Goal: Task Accomplishment & Management: Use online tool/utility

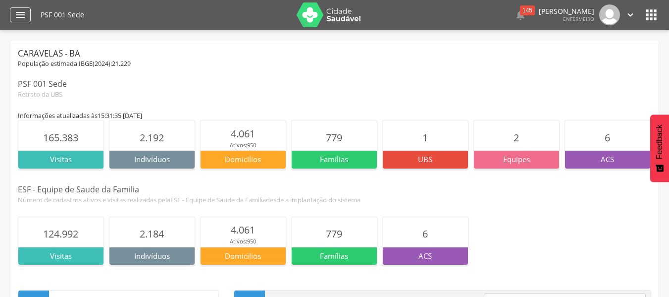
click at [20, 11] on icon "" at bounding box center [20, 15] width 12 height 12
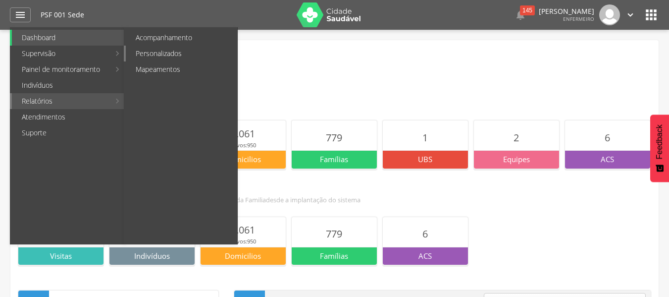
click at [184, 54] on link "Personalizados" at bounding box center [181, 54] width 111 height 16
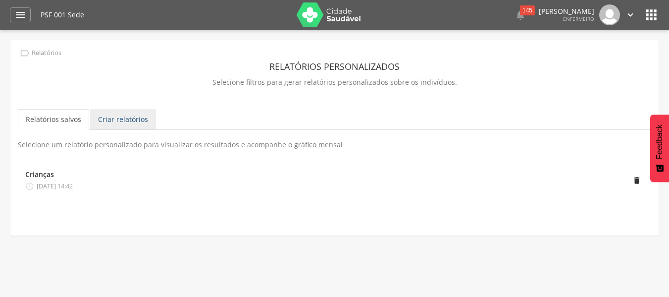
click at [120, 120] on link "Criar relatórios" at bounding box center [123, 119] width 66 height 21
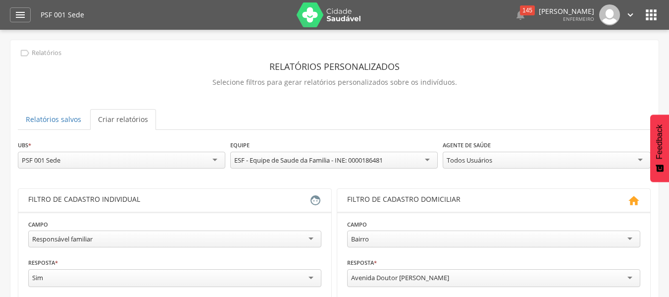
scroll to position [50, 0]
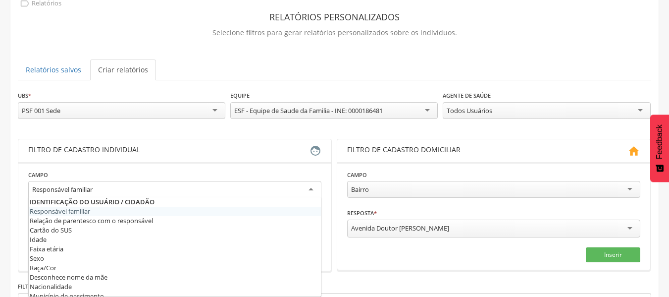
click at [204, 190] on div "Responsável familiar" at bounding box center [174, 190] width 293 height 18
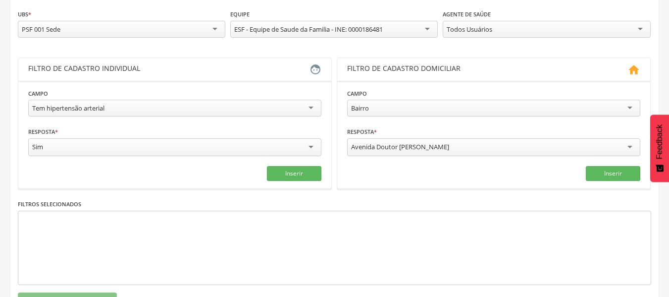
scroll to position [149, 0]
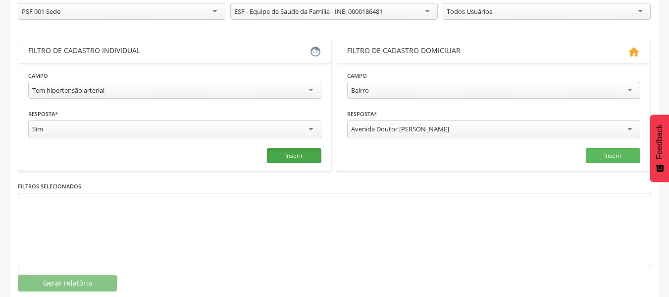
click at [302, 159] on button "Inserir" at bounding box center [294, 155] width 54 height 15
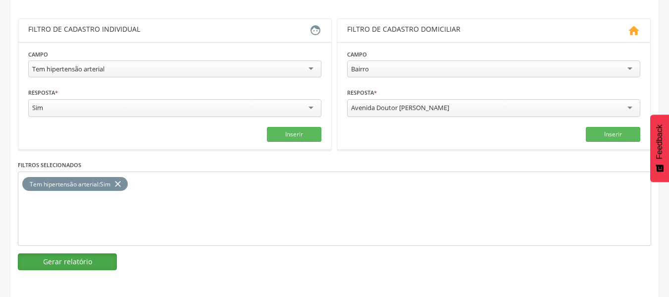
click at [89, 253] on button "Gerar relatório" at bounding box center [67, 261] width 99 height 17
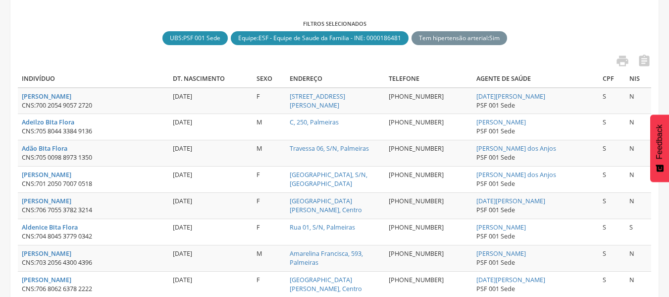
scroll to position [166, 0]
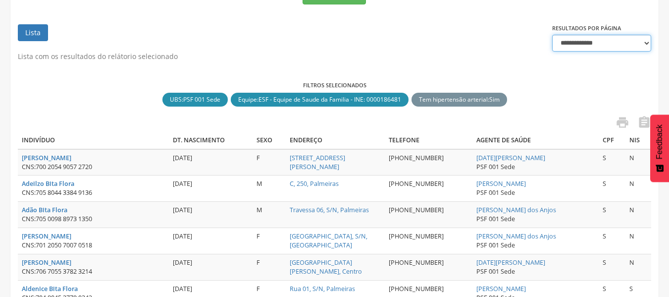
click at [566, 43] on select "**********" at bounding box center [601, 43] width 99 height 17
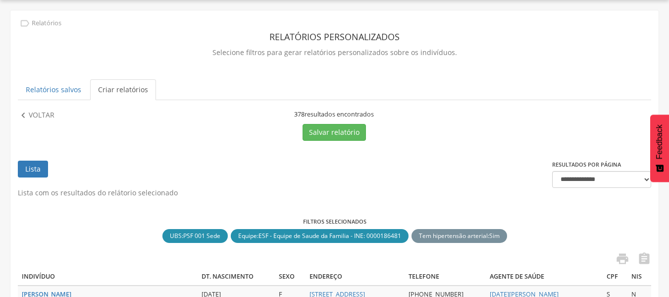
click at [30, 115] on p "Voltar" at bounding box center [42, 115] width 26 height 11
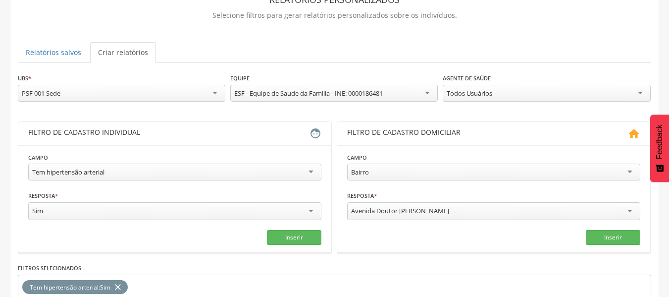
scroll to position [79, 0]
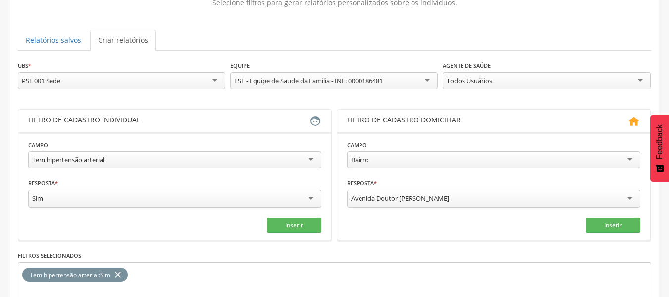
click at [197, 167] on div "Tem hipertensão arterial Responsável familiar Relação de parentesco com o respo…" at bounding box center [174, 160] width 293 height 19
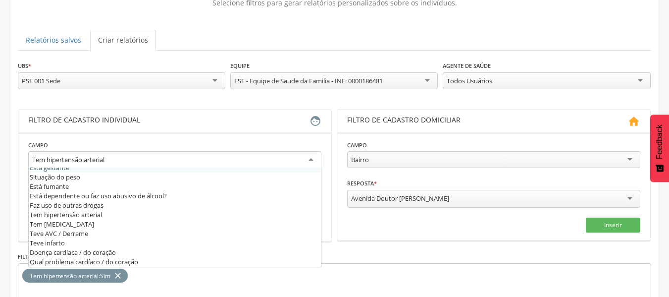
scroll to position [293, 0]
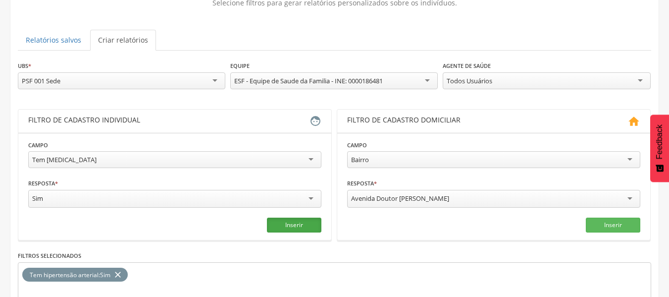
click at [292, 223] on button "Inserir" at bounding box center [294, 224] width 54 height 15
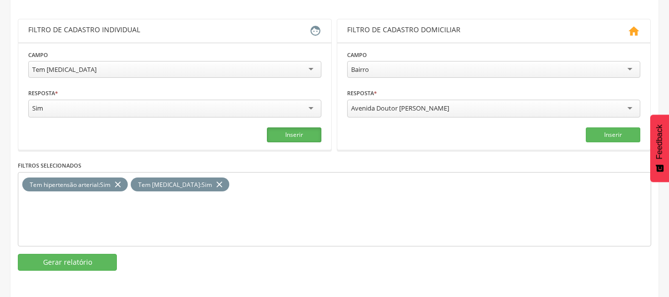
scroll to position [170, 0]
click at [116, 181] on icon "close" at bounding box center [118, 184] width 10 height 14
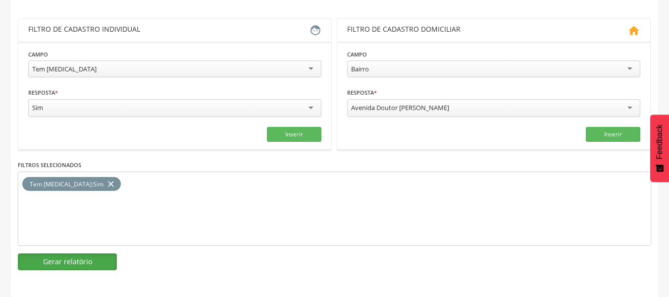
click at [72, 265] on button "Gerar relatório" at bounding box center [67, 261] width 99 height 17
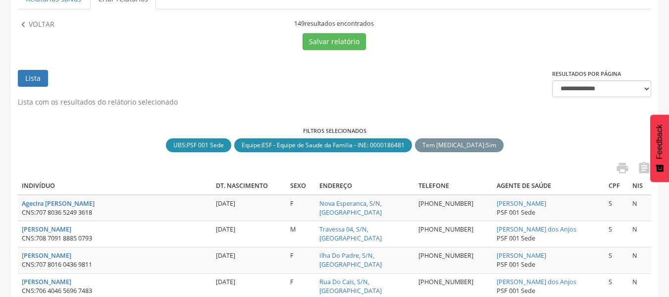
scroll to position [71, 0]
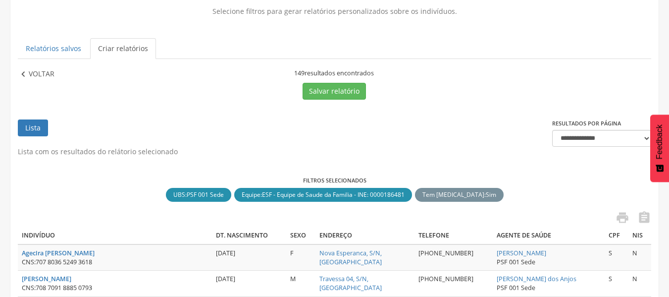
click at [41, 75] on p "Voltar" at bounding box center [42, 74] width 26 height 11
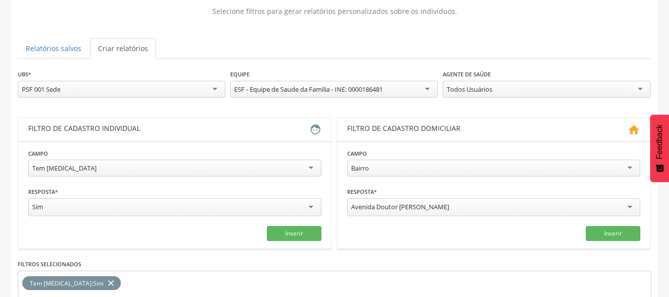
click at [228, 170] on div "Tem [MEDICAL_DATA]" at bounding box center [174, 167] width 293 height 17
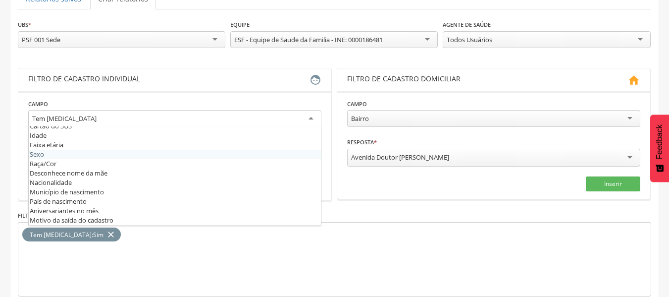
scroll to position [0, 0]
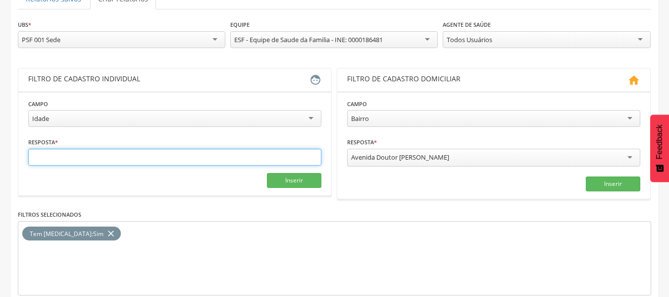
click at [129, 157] on input "text" at bounding box center [174, 157] width 293 height 17
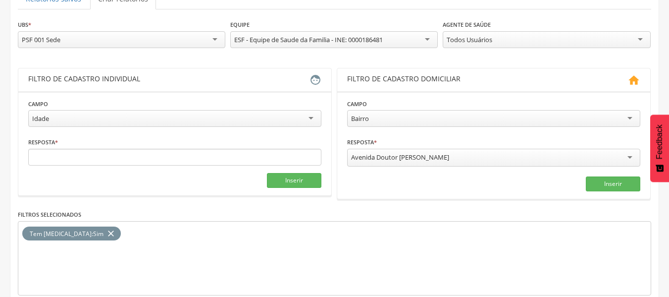
click at [105, 123] on div "Idade" at bounding box center [174, 118] width 293 height 17
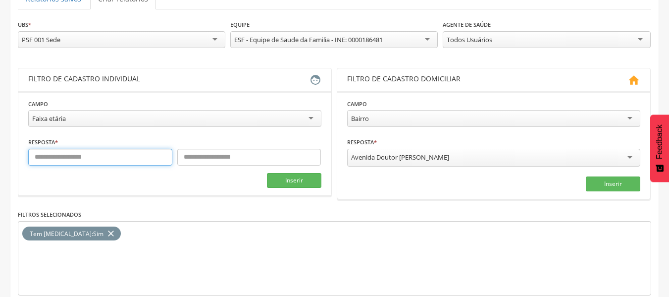
click at [85, 158] on input "text" at bounding box center [100, 157] width 144 height 17
type input "**"
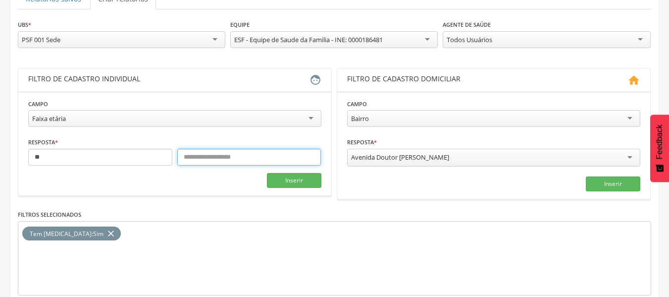
click at [194, 153] on input "text" at bounding box center [249, 157] width 144 height 17
type input "***"
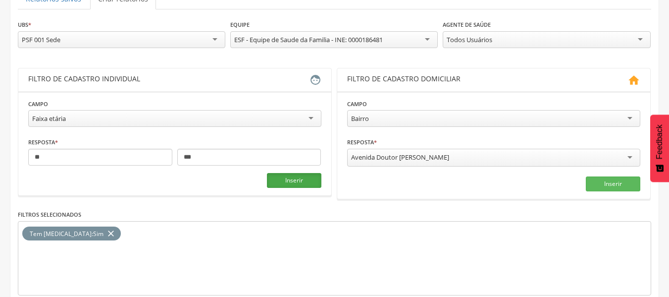
click at [298, 184] on button "Inserir" at bounding box center [294, 180] width 54 height 15
click at [106, 227] on icon "close" at bounding box center [111, 233] width 10 height 14
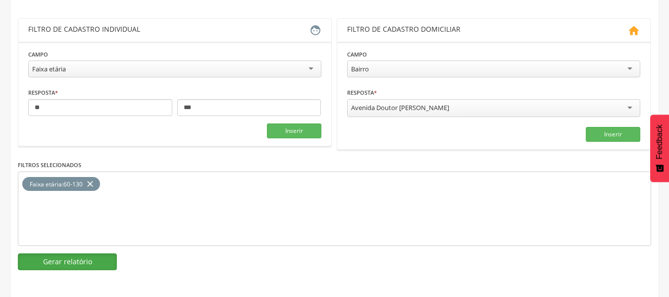
click at [103, 260] on button "Gerar relatório" at bounding box center [67, 261] width 99 height 17
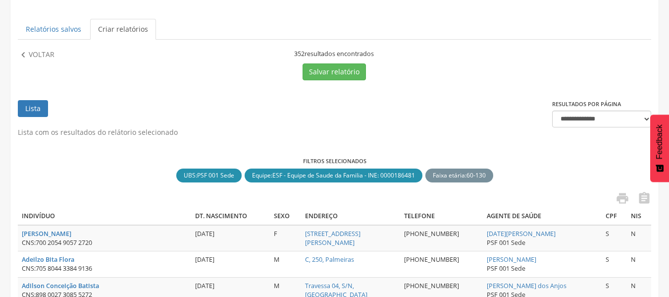
scroll to position [71, 0]
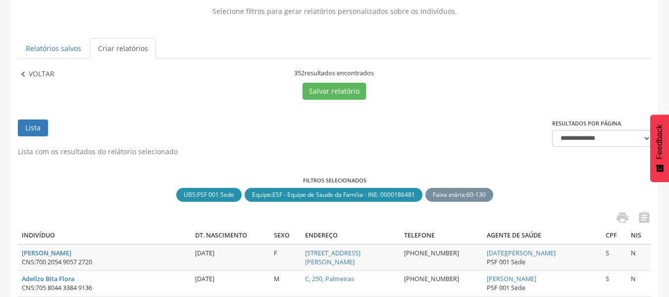
click at [31, 71] on p "Voltar" at bounding box center [42, 74] width 26 height 11
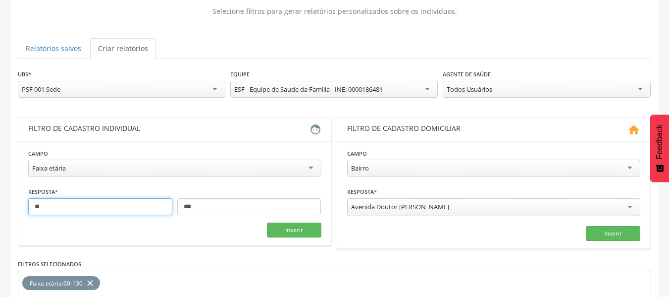
click at [109, 202] on input "**" at bounding box center [100, 206] width 144 height 17
drag, startPoint x: 98, startPoint y: 209, endPoint x: 31, endPoint y: 215, distance: 67.1
click at [31, 215] on input "**" at bounding box center [100, 206] width 144 height 17
type input "*"
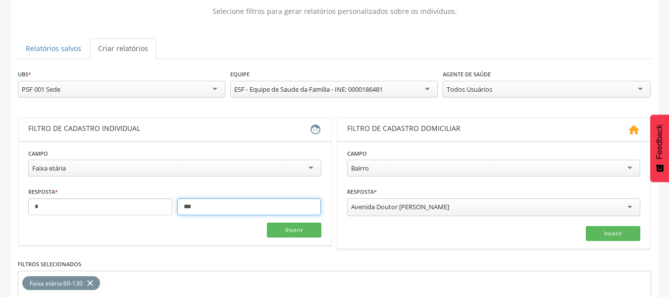
drag, startPoint x: 199, startPoint y: 207, endPoint x: 192, endPoint y: 207, distance: 6.9
click at [185, 210] on input "***" at bounding box center [249, 206] width 144 height 17
type input "*"
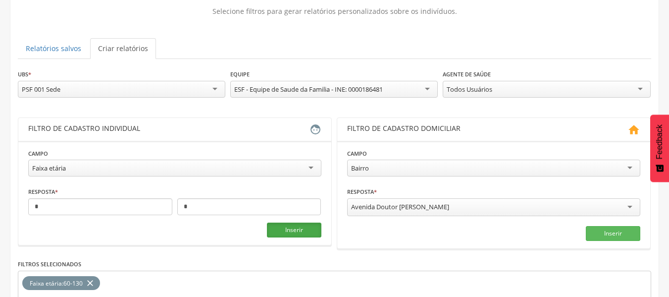
click at [280, 235] on button "Inserir" at bounding box center [294, 229] width 54 height 15
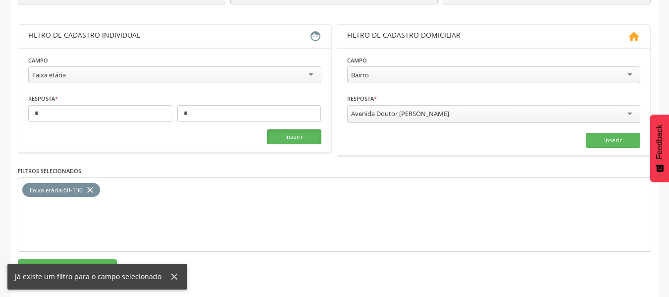
scroll to position [170, 0]
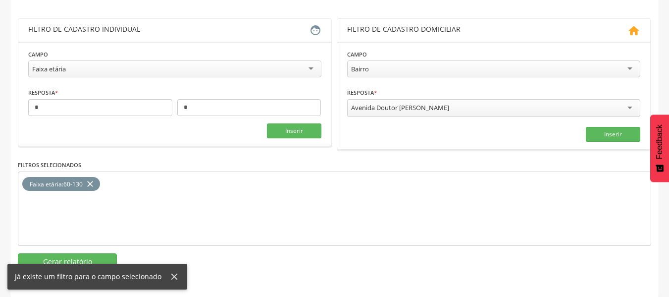
click at [93, 180] on icon "close" at bounding box center [90, 184] width 10 height 14
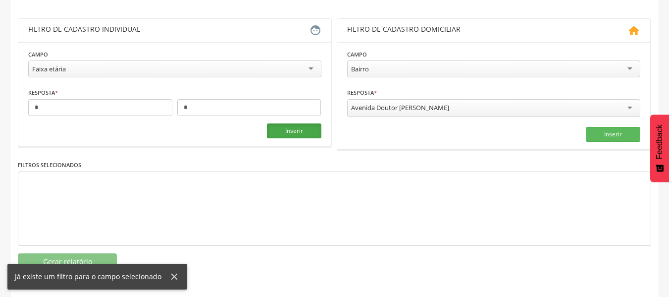
click at [298, 133] on button "Inserir" at bounding box center [294, 130] width 54 height 15
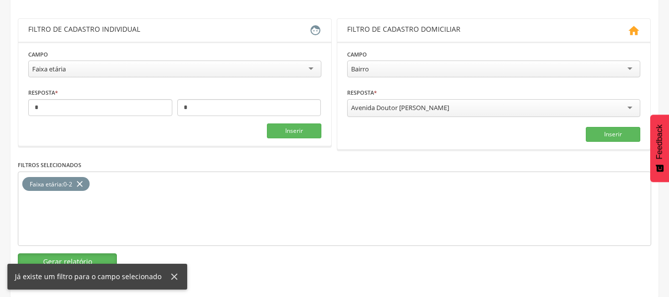
click at [80, 253] on button "Gerar relatório" at bounding box center [67, 261] width 99 height 17
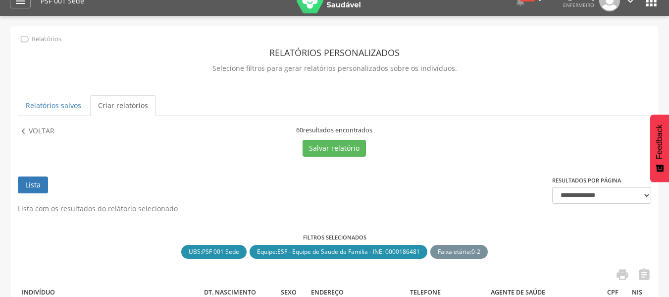
scroll to position [0, 0]
